Goal: Information Seeking & Learning: Learn about a topic

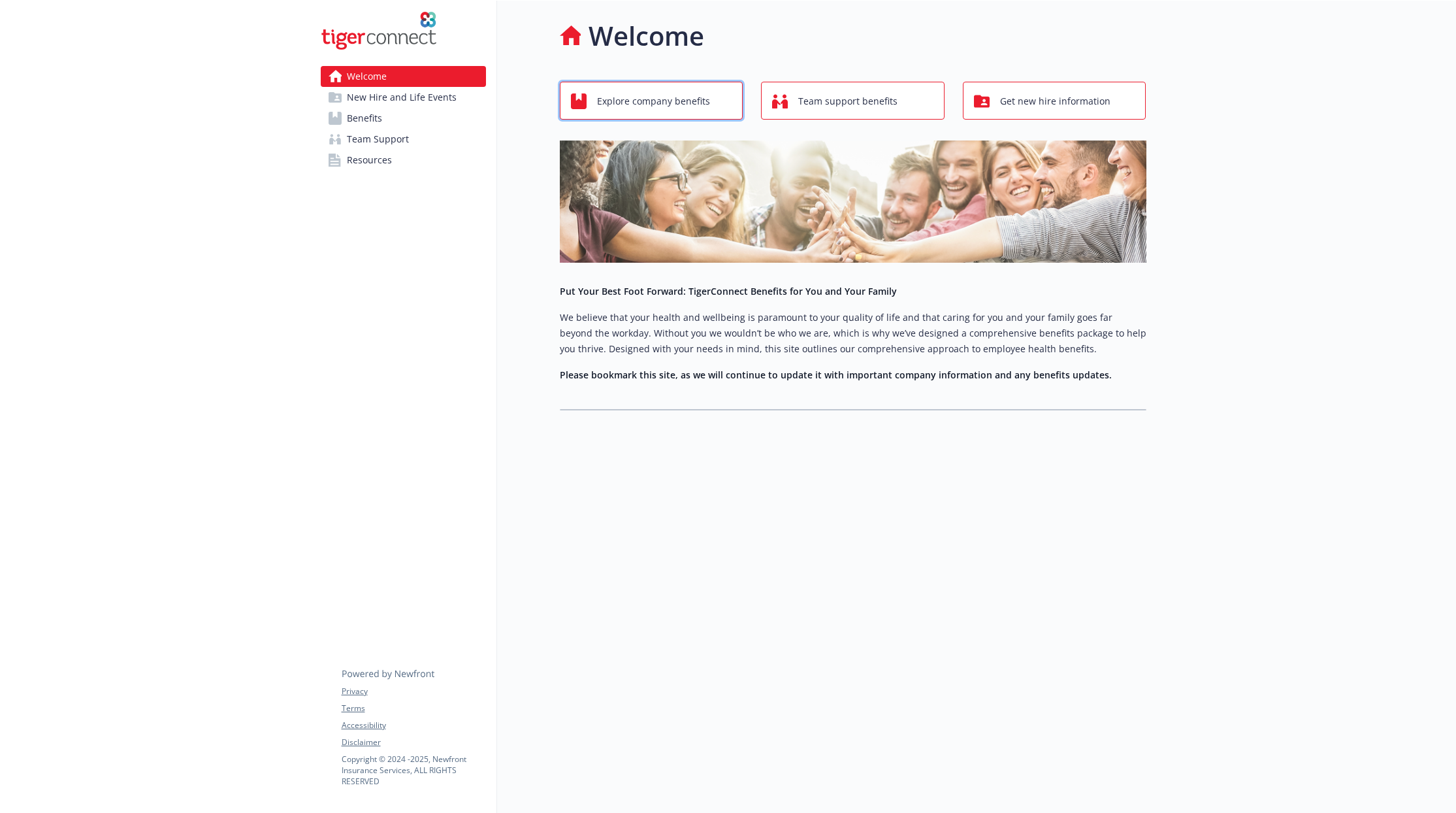
click at [605, 97] on span "Explore company benefits" at bounding box center [654, 101] width 113 height 25
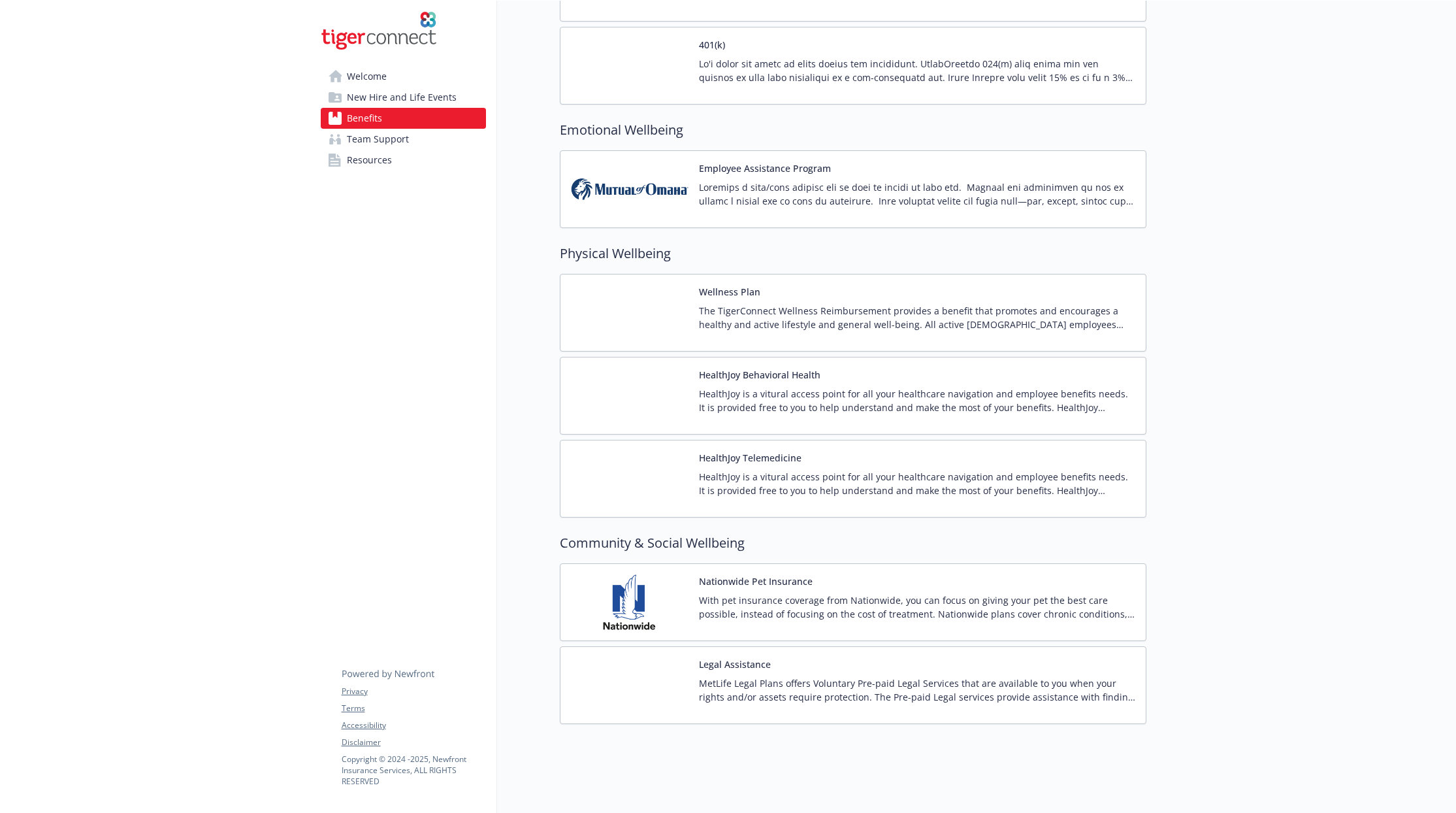
scroll to position [1869, 0]
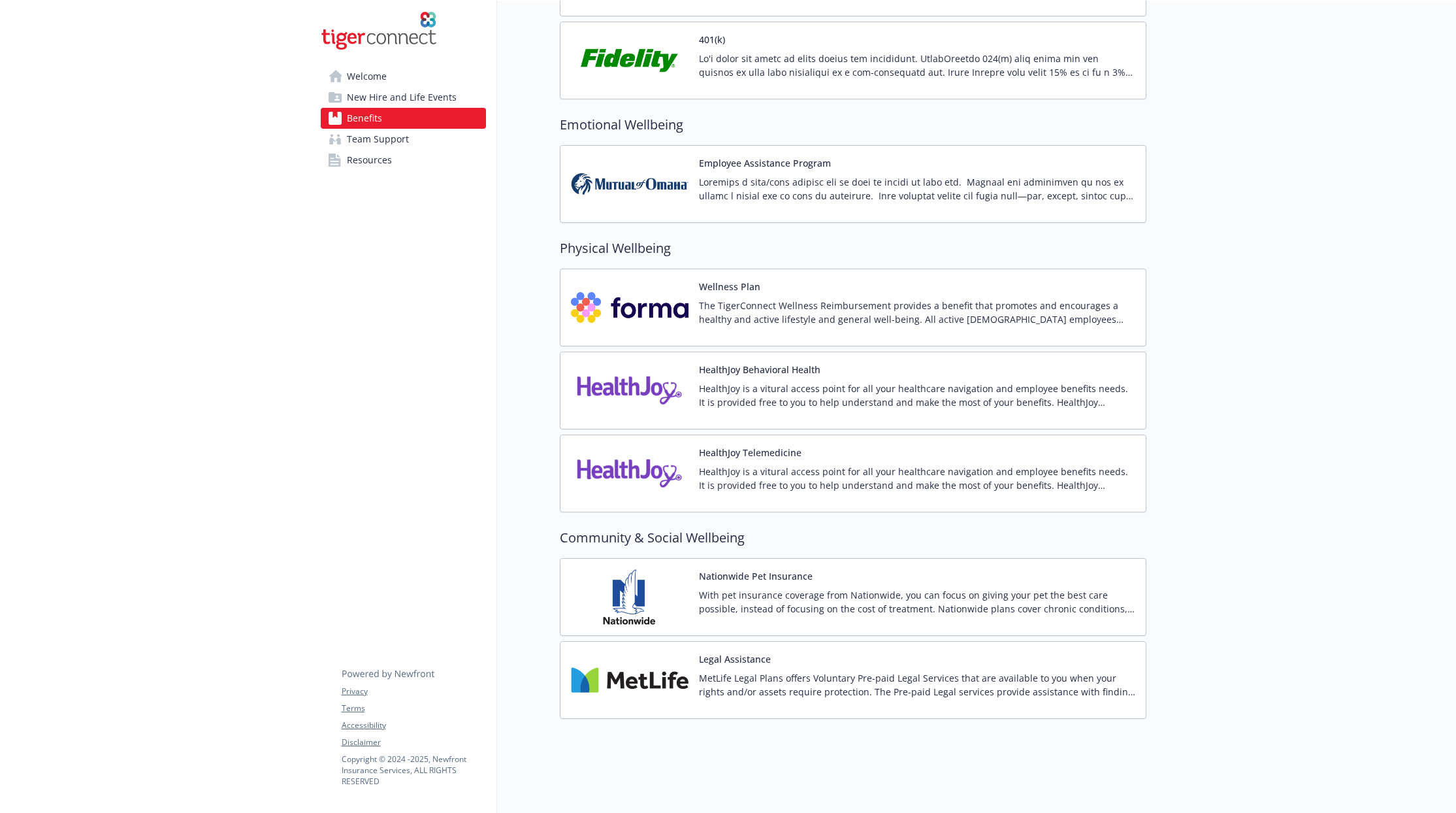
click at [645, 290] on img at bounding box center [629, 308] width 117 height 56
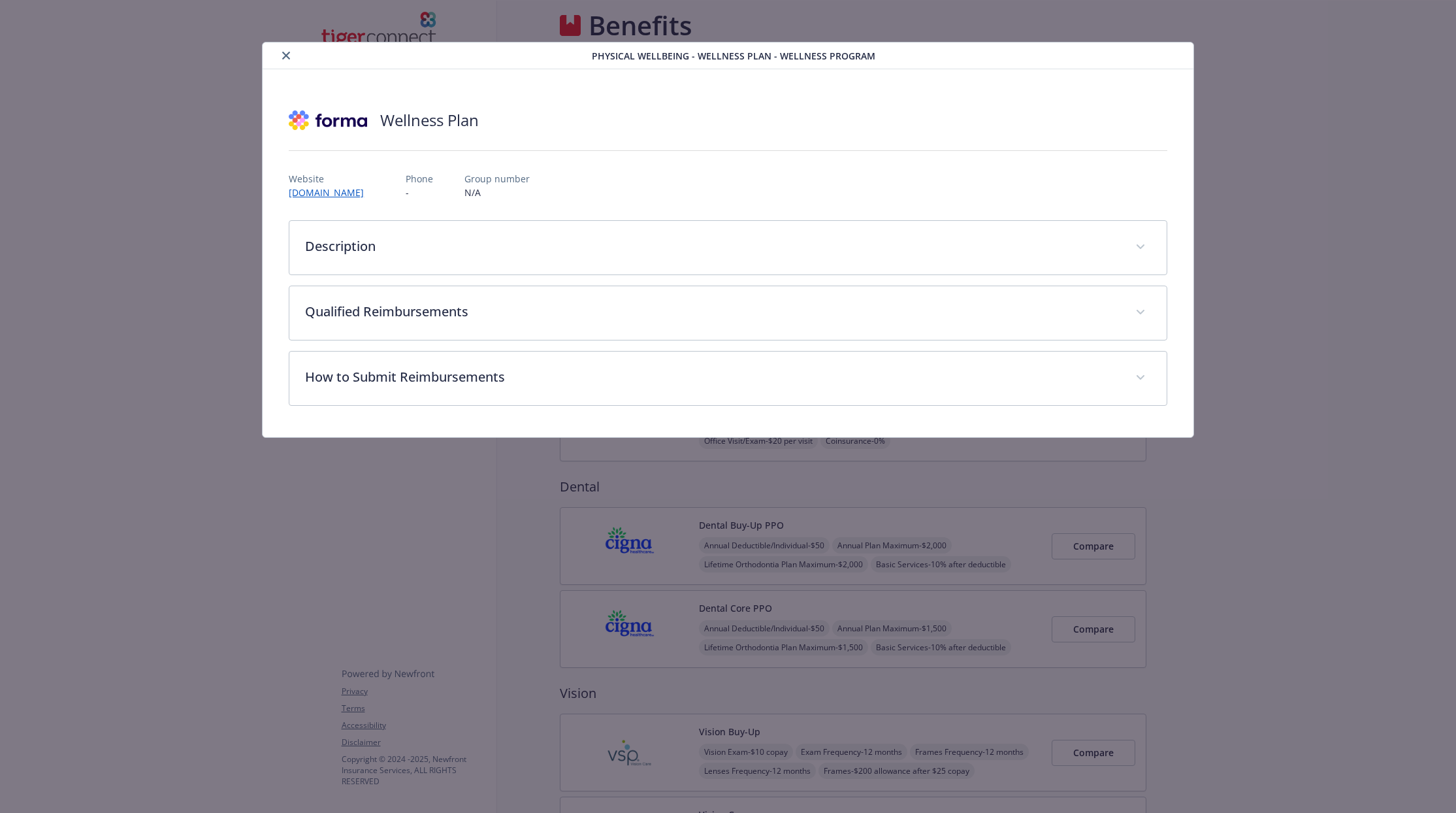
scroll to position [1869, 0]
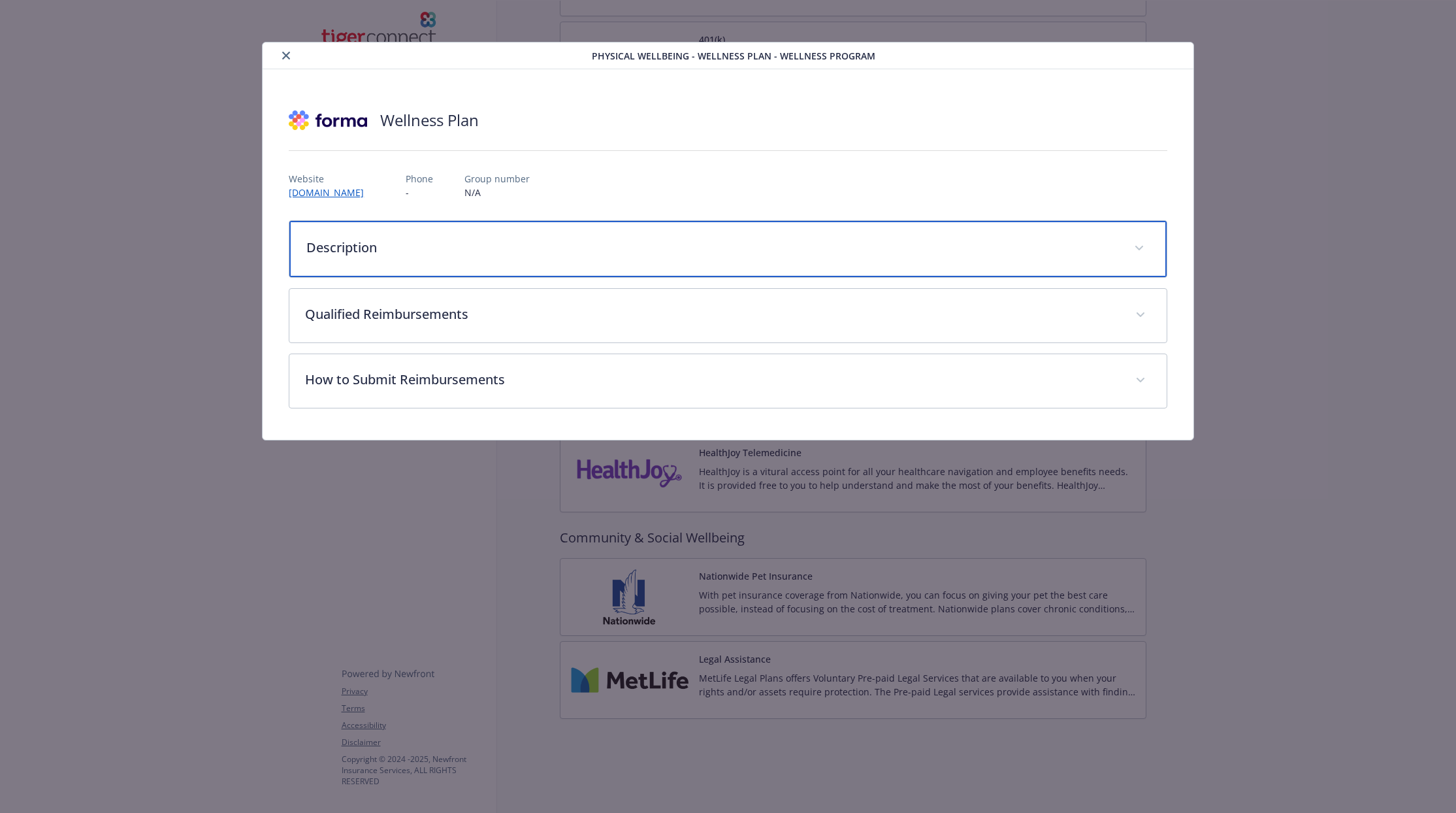
click at [439, 258] on div "Description" at bounding box center [728, 249] width 877 height 56
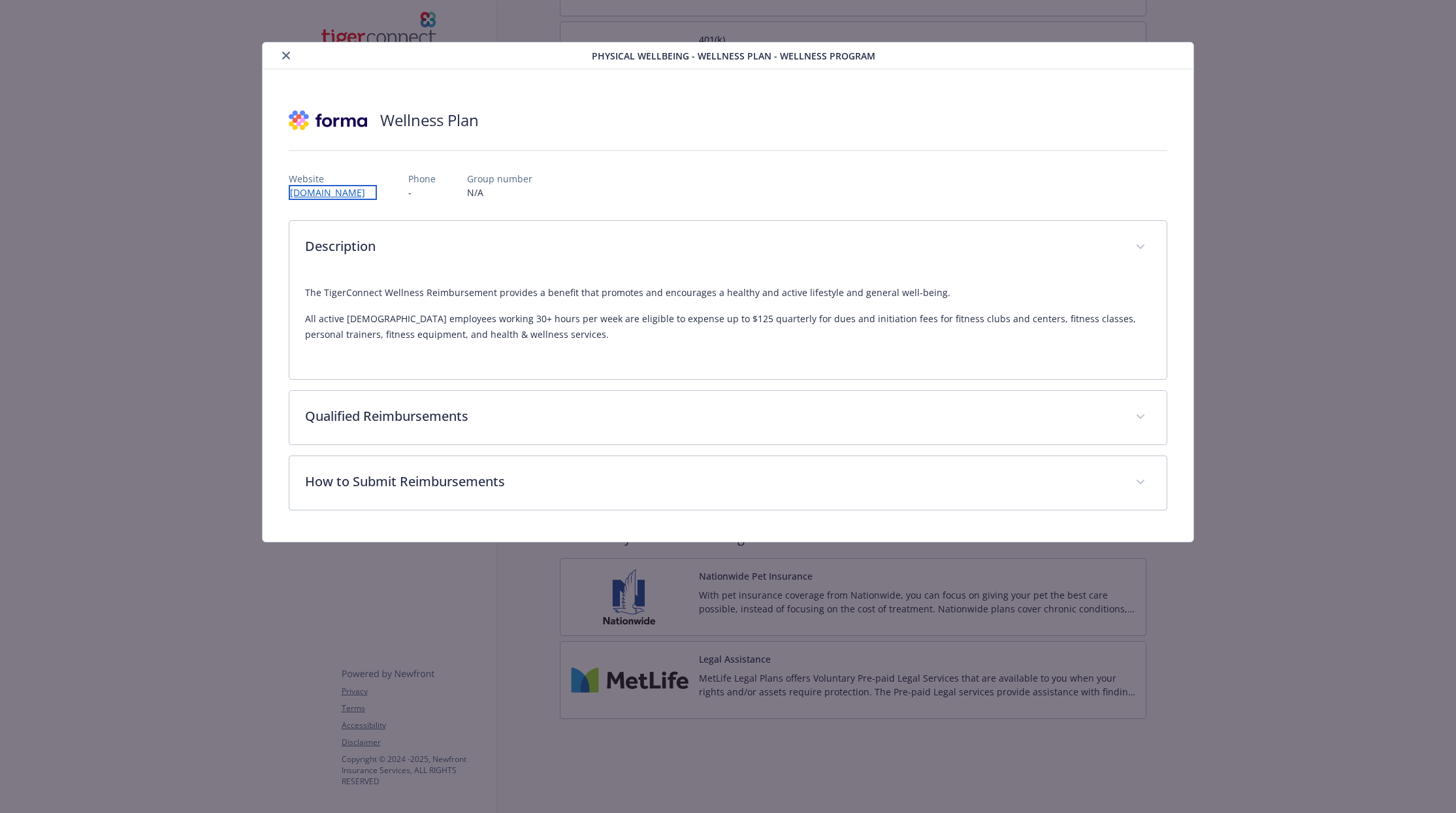
click at [368, 193] on link "[DOMAIN_NAME]" at bounding box center [333, 192] width 88 height 15
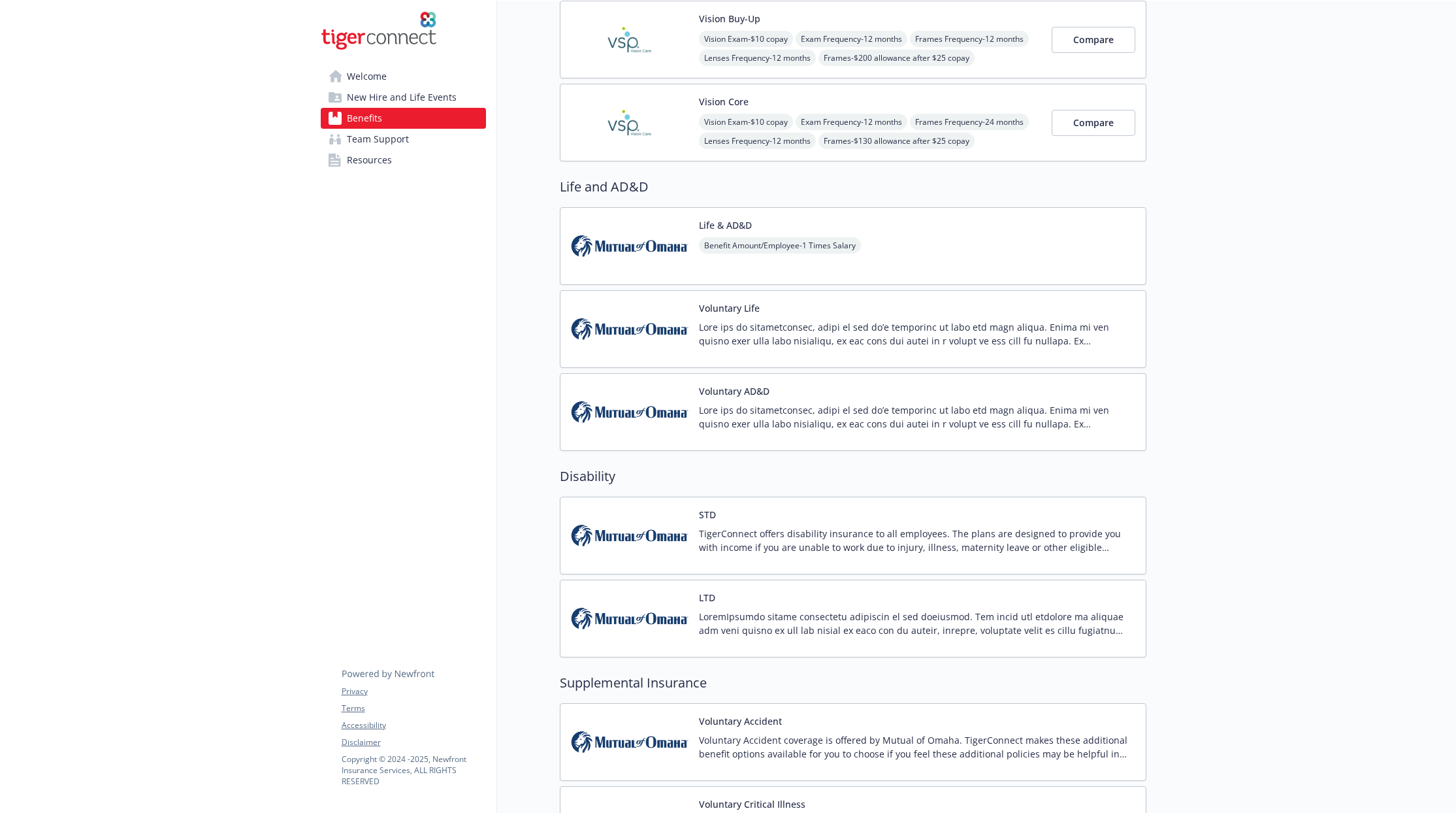
scroll to position [357, 0]
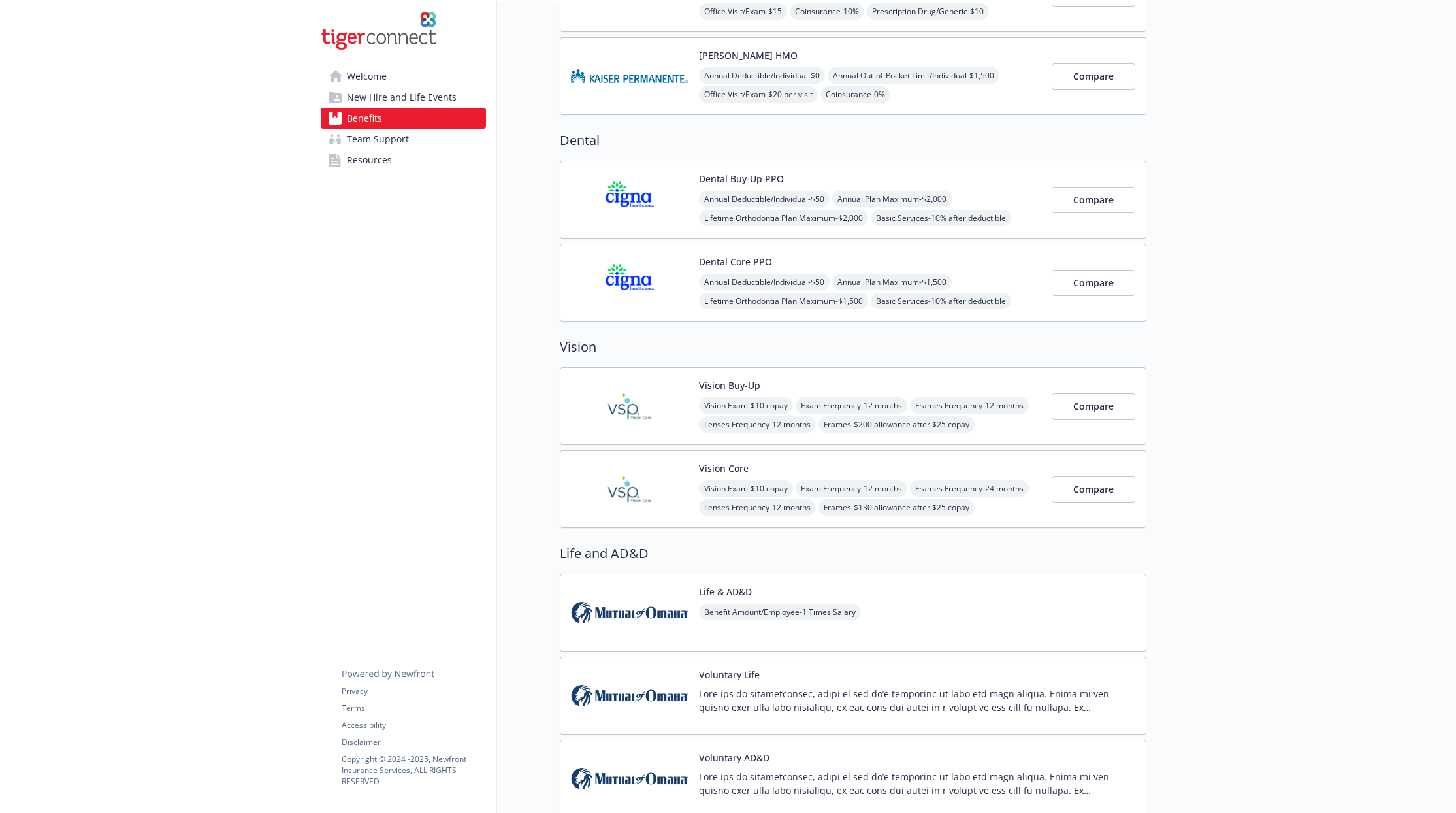
click at [357, 136] on span "Team Support" at bounding box center [378, 139] width 62 height 21
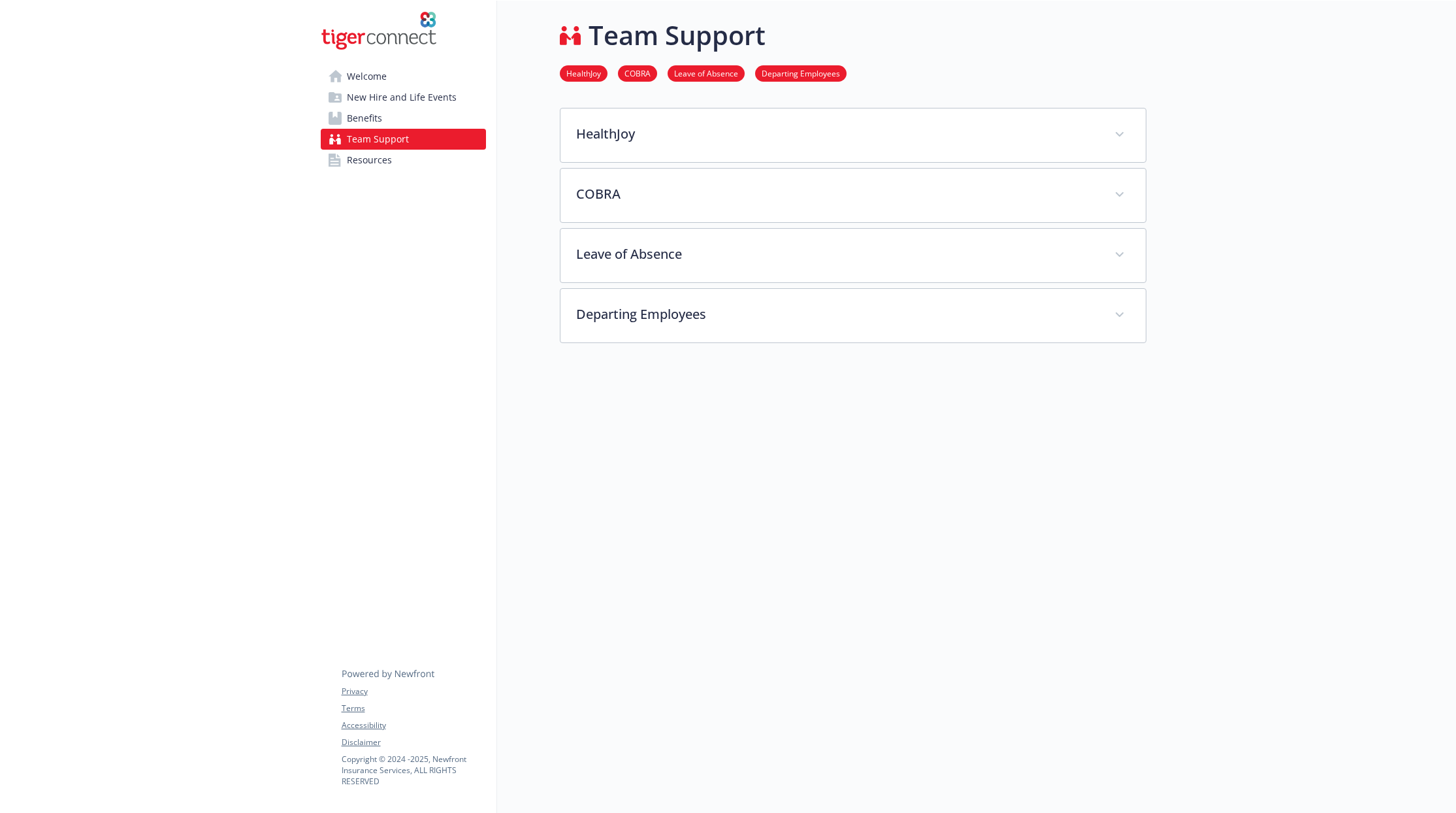
click at [381, 155] on span "Resources" at bounding box center [369, 160] width 45 height 21
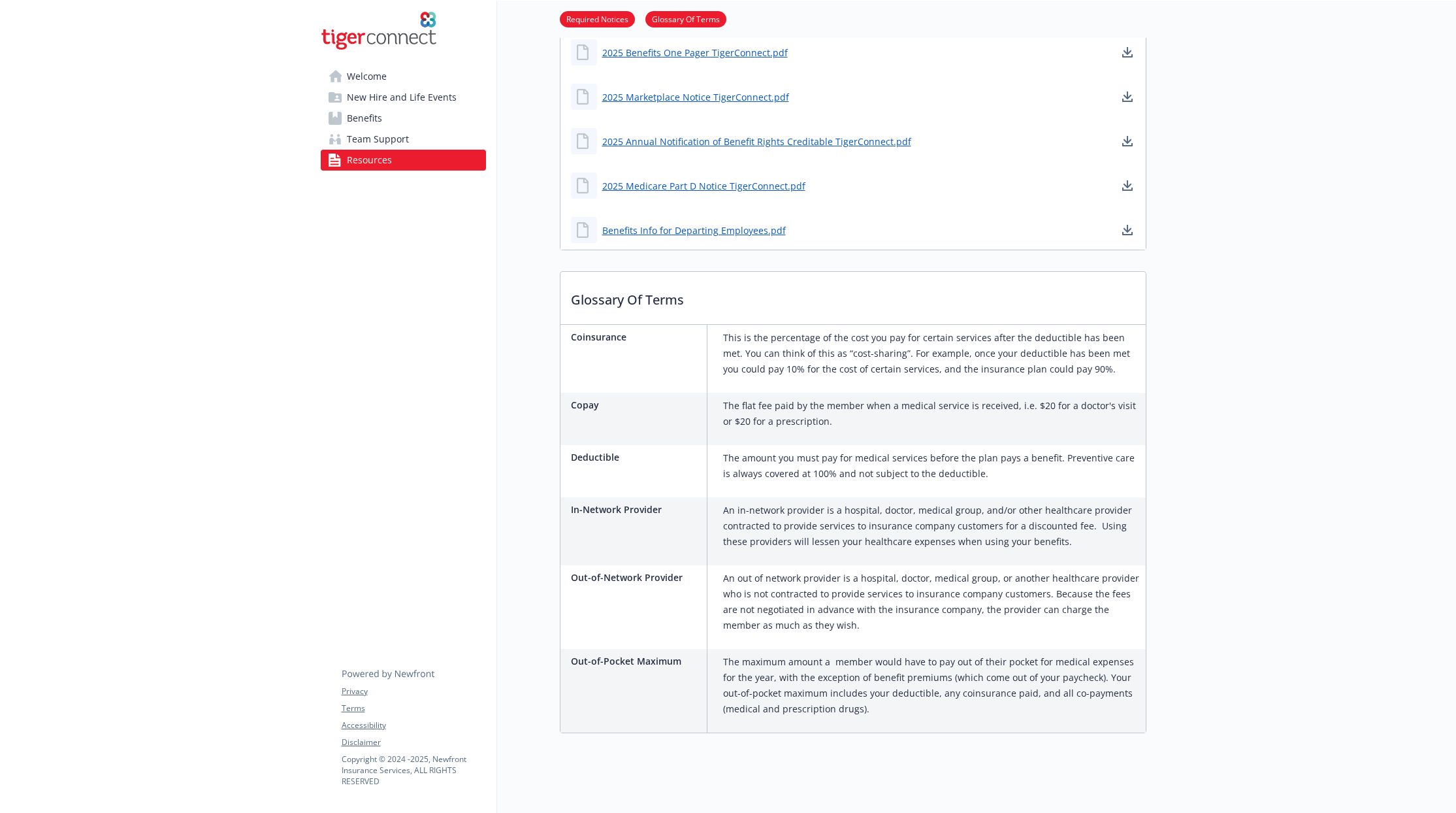
scroll to position [440, 0]
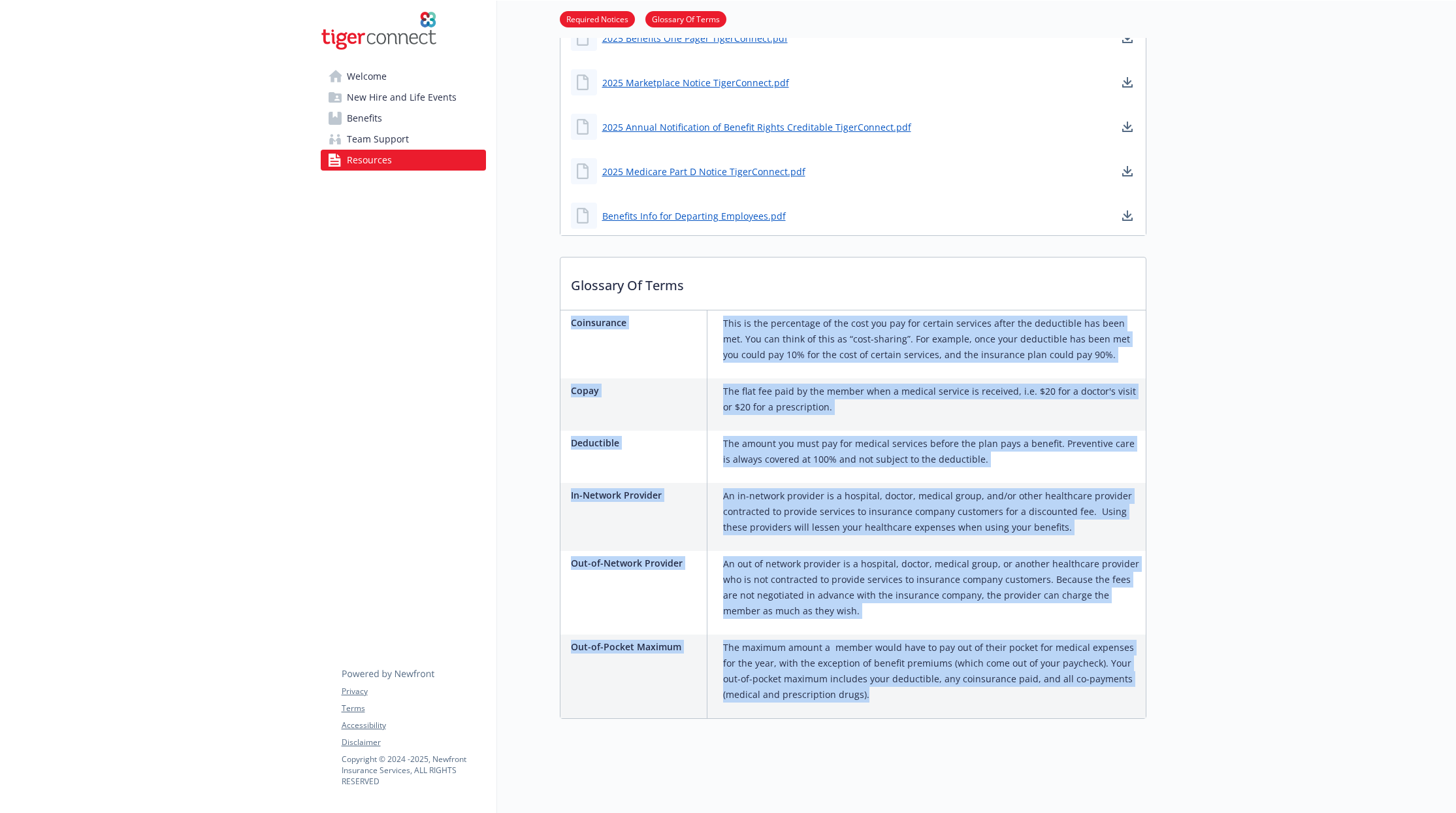
drag, startPoint x: 572, startPoint y: 315, endPoint x: 1088, endPoint y: 682, distance: 633.2
click at [1092, 680] on div "Coinsurance This is the percentage of the cost you pay for certain services aft…" at bounding box center [852, 514] width 585 height 407
click at [946, 694] on div "The maximum amount a member would have to pay out of their pocket for medical e…" at bounding box center [931, 676] width 428 height 84
drag, startPoint x: 873, startPoint y: 698, endPoint x: 546, endPoint y: 275, distance: 534.7
click at [546, 275] on div "Resources Required Notices Glossary Of Terms Required Notices HIPAA Privacy Pra…" at bounding box center [822, 152] width 650 height 1164
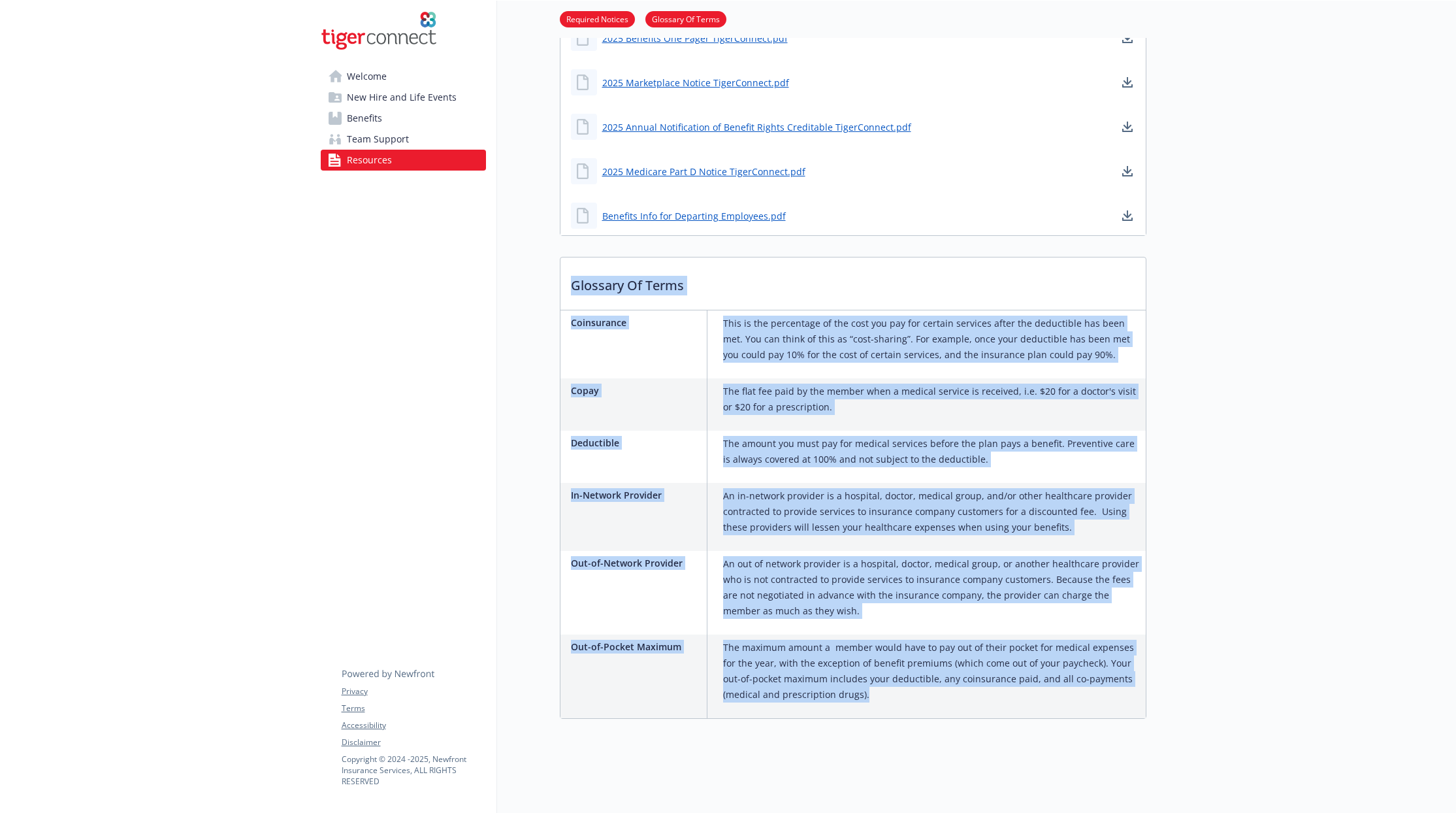
click at [384, 77] on span "Welcome" at bounding box center [366, 77] width 39 height 21
